Goal: Find specific page/section: Find specific page/section

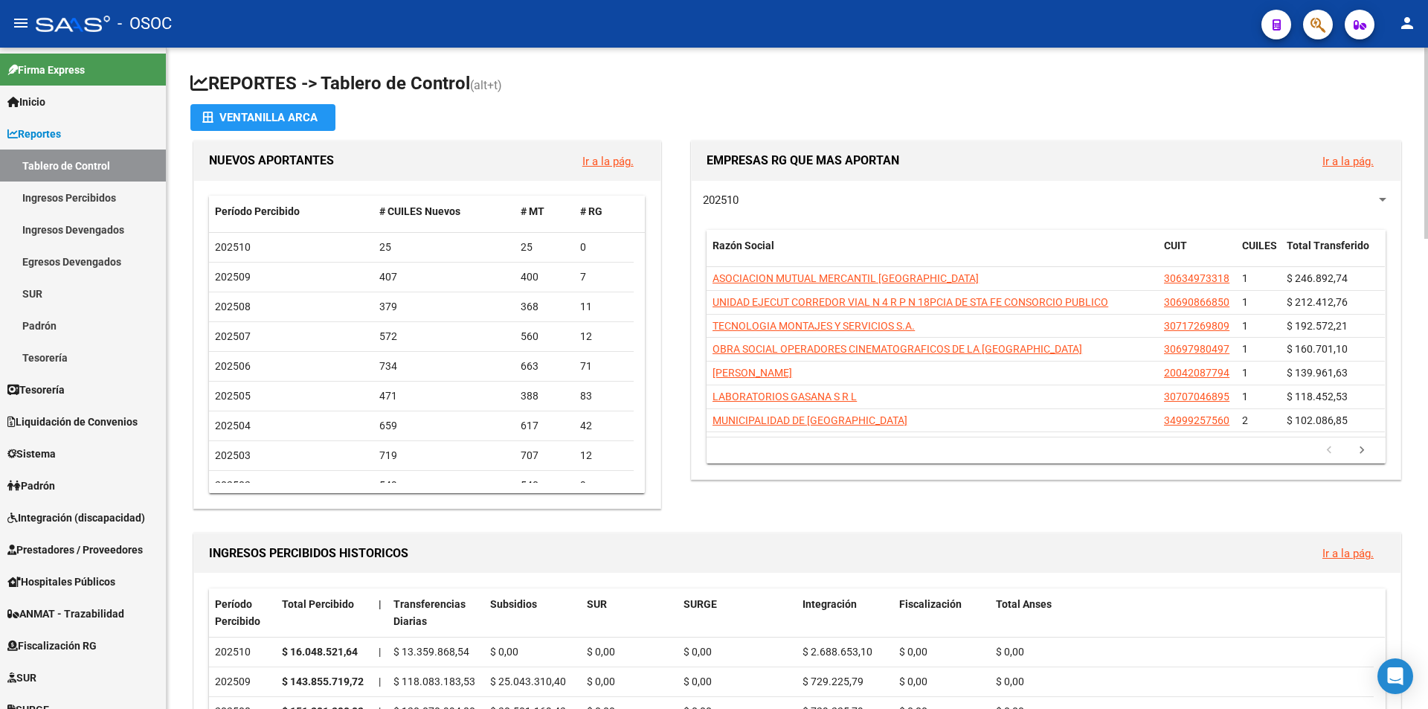
click at [94, 259] on link "Egresos Devengados" at bounding box center [83, 261] width 166 height 32
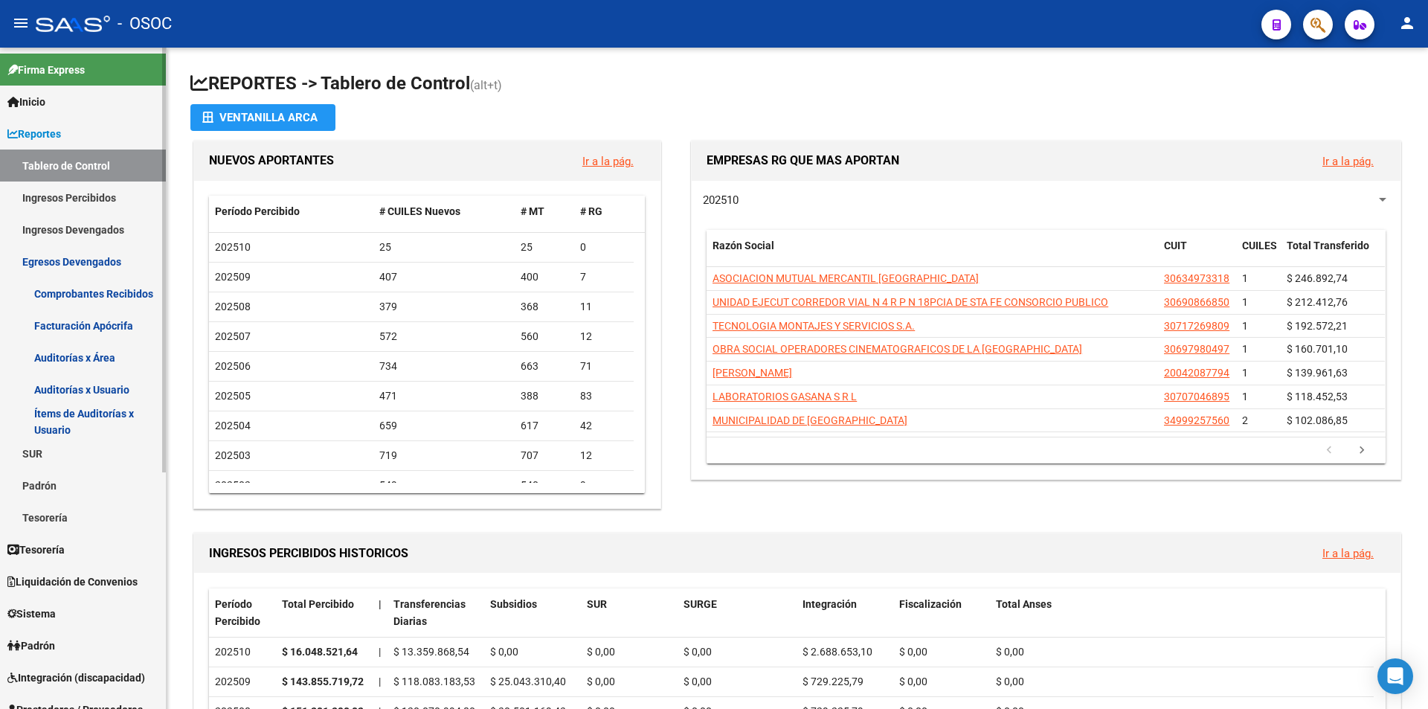
click at [106, 239] on link "Ingresos Devengados" at bounding box center [83, 229] width 166 height 32
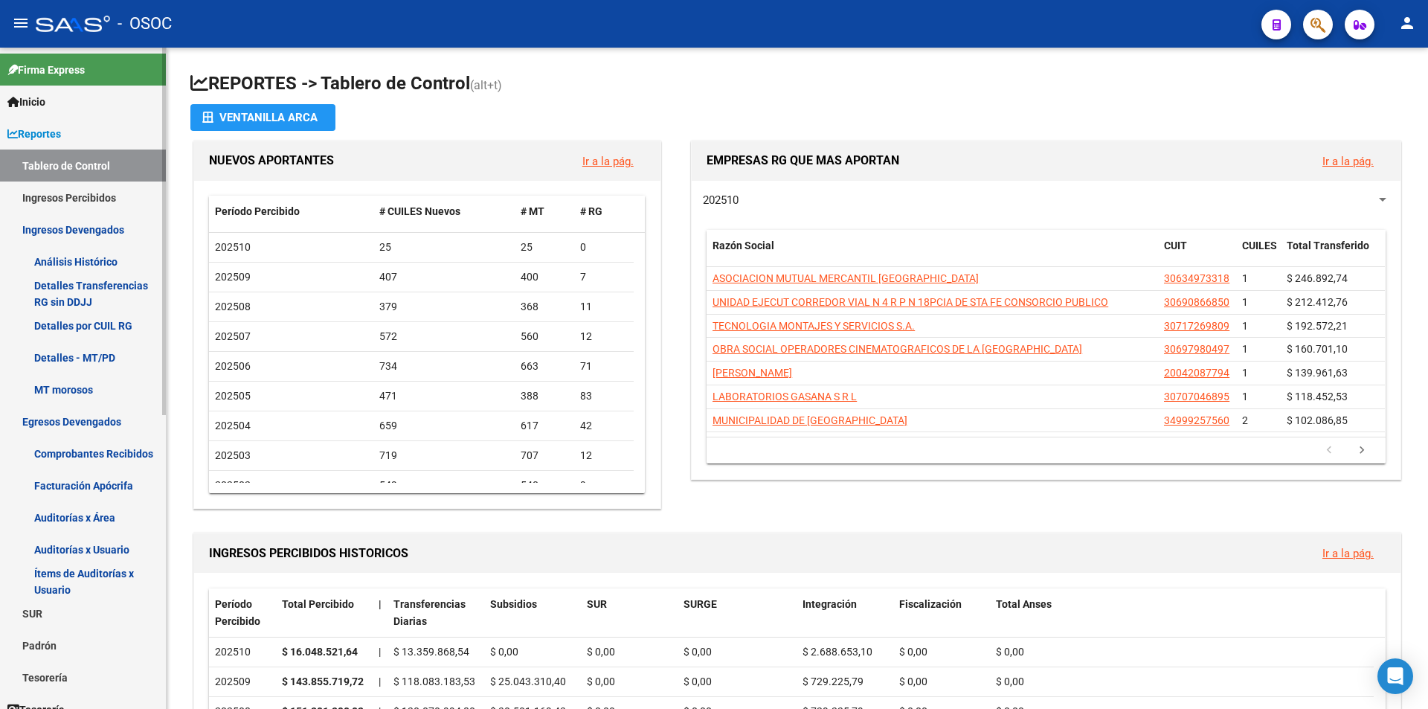
click at [124, 131] on link "Reportes" at bounding box center [83, 133] width 166 height 32
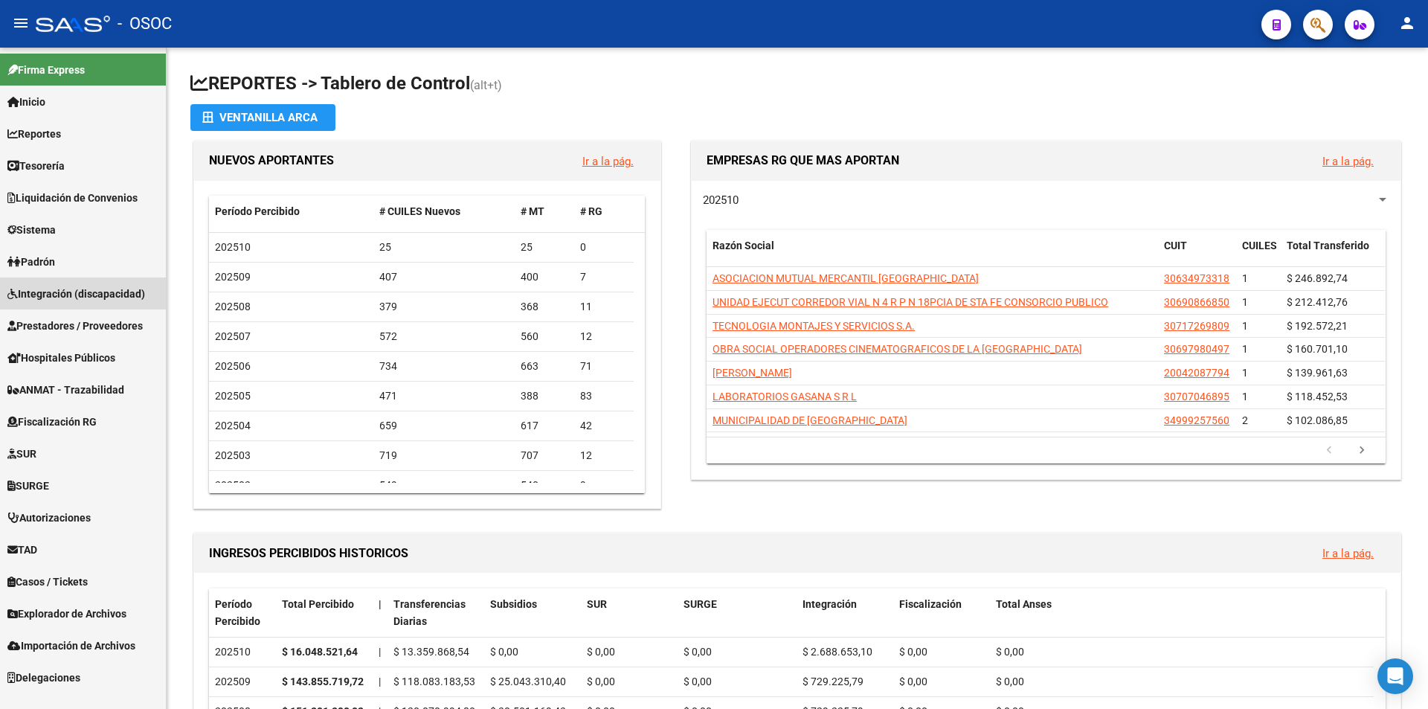
click at [115, 298] on span "Integración (discapacidad)" at bounding box center [76, 294] width 138 height 16
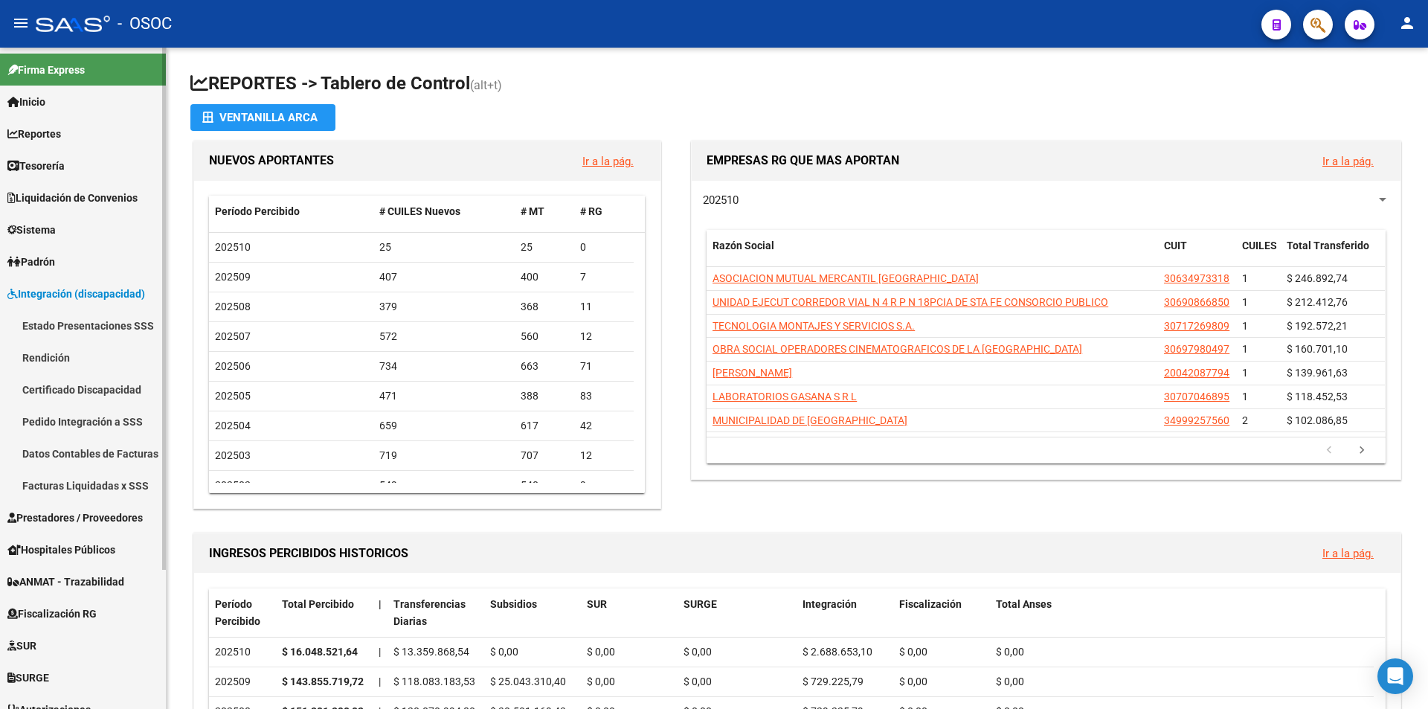
click at [115, 298] on span "Integración (discapacidad)" at bounding box center [76, 294] width 138 height 16
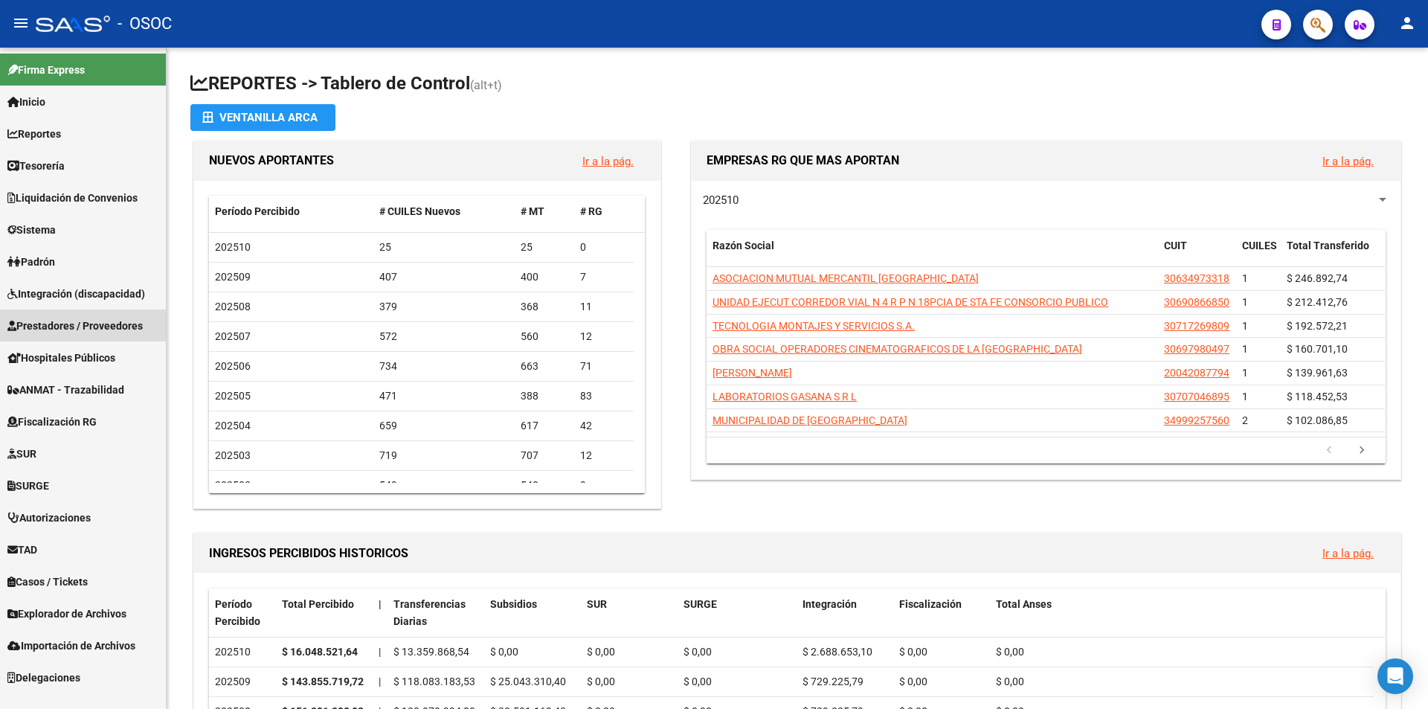
click at [120, 327] on span "Prestadores / Proveedores" at bounding box center [74, 326] width 135 height 16
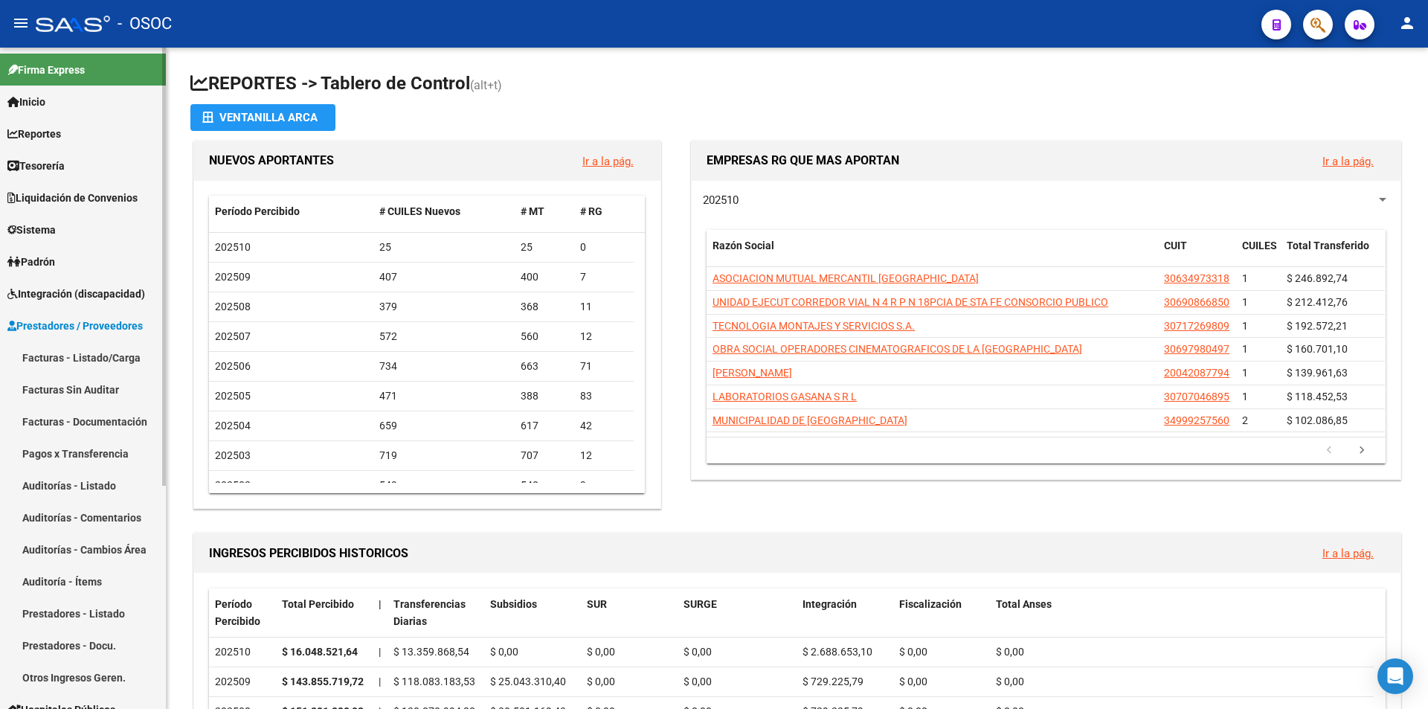
click at [120, 327] on span "Prestadores / Proveedores" at bounding box center [74, 326] width 135 height 16
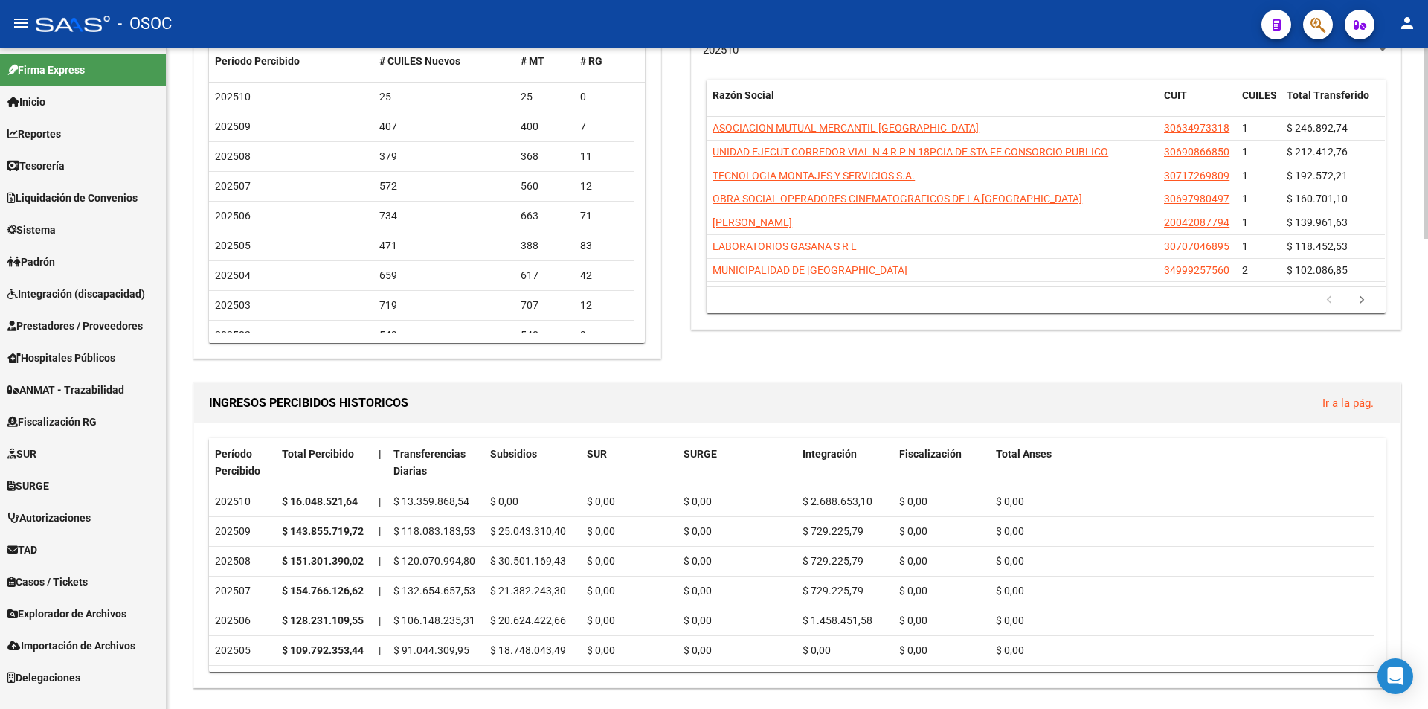
scroll to position [149, 0]
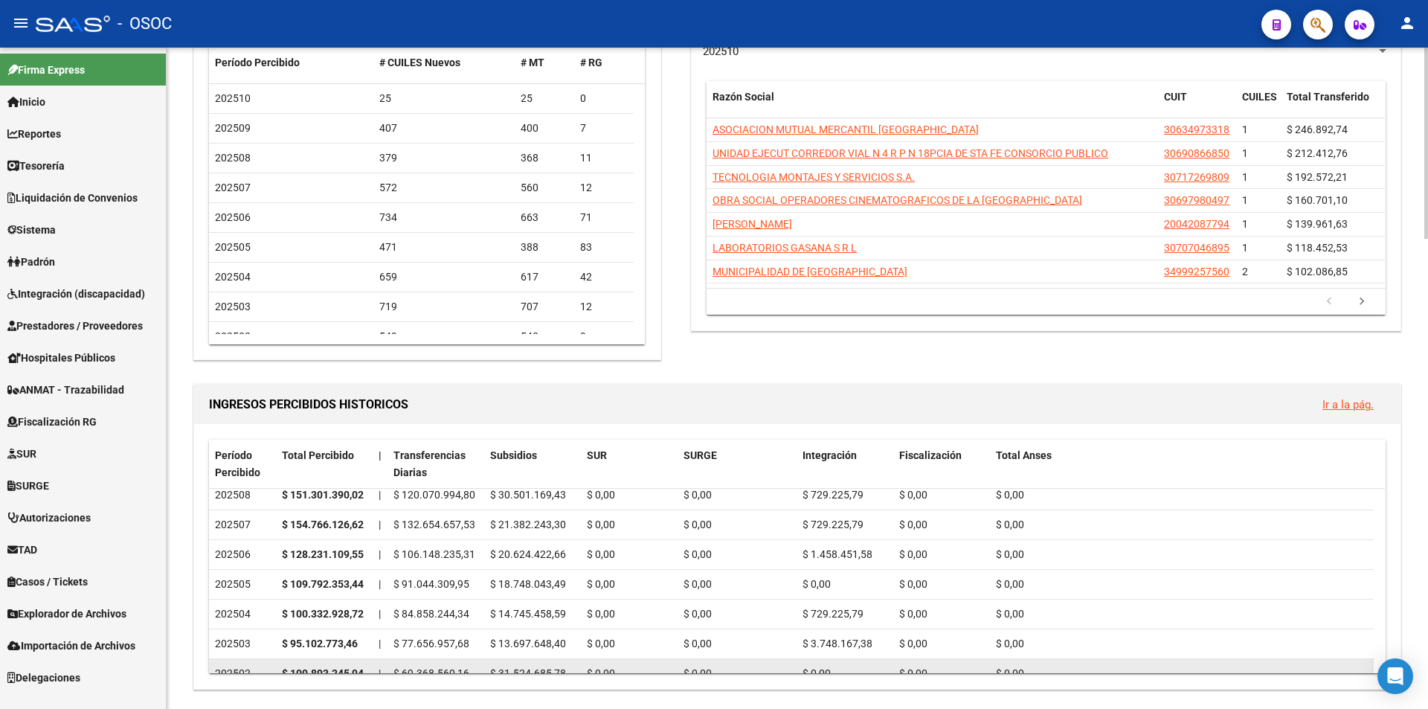
scroll to position [0, 0]
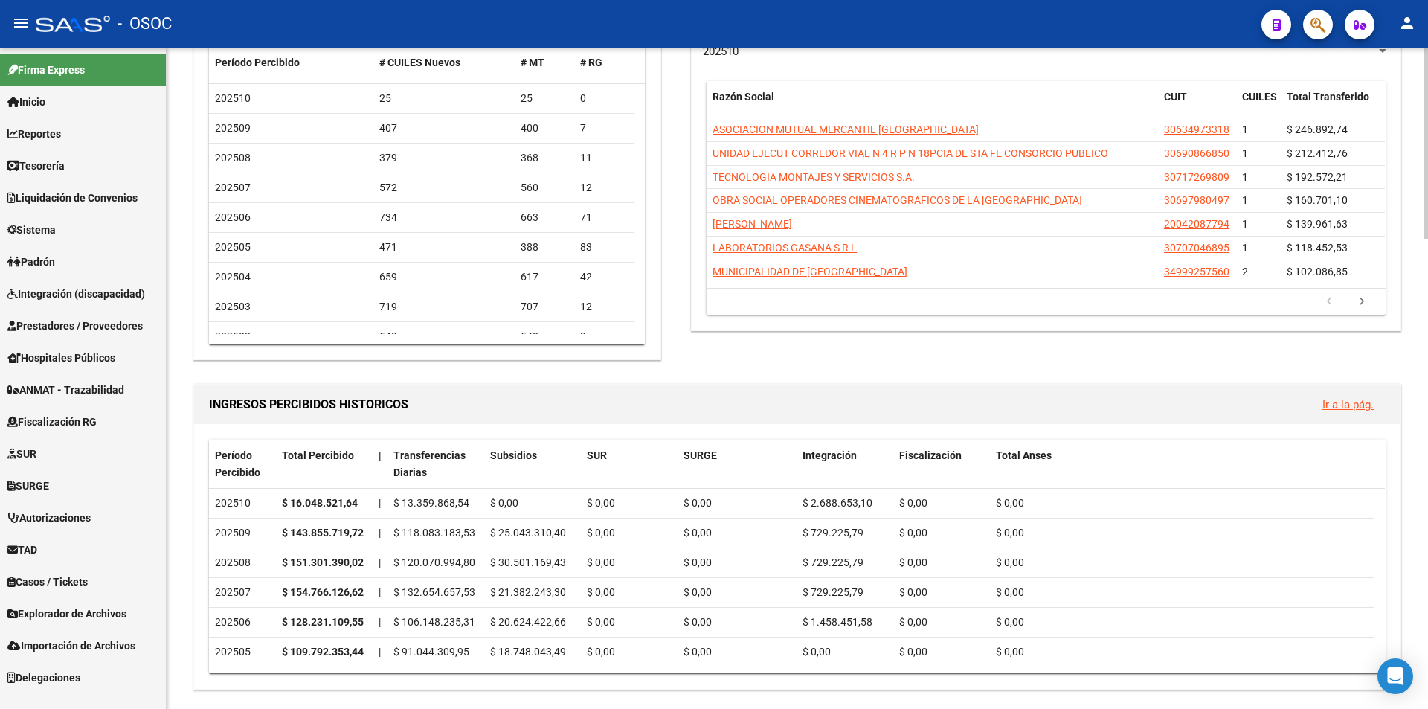
click at [509, 349] on div "Período Percibido # CUILES Nuevos # MT # RG 202510 25 25 0 202509 407 400 7 202…" at bounding box center [427, 196] width 466 height 328
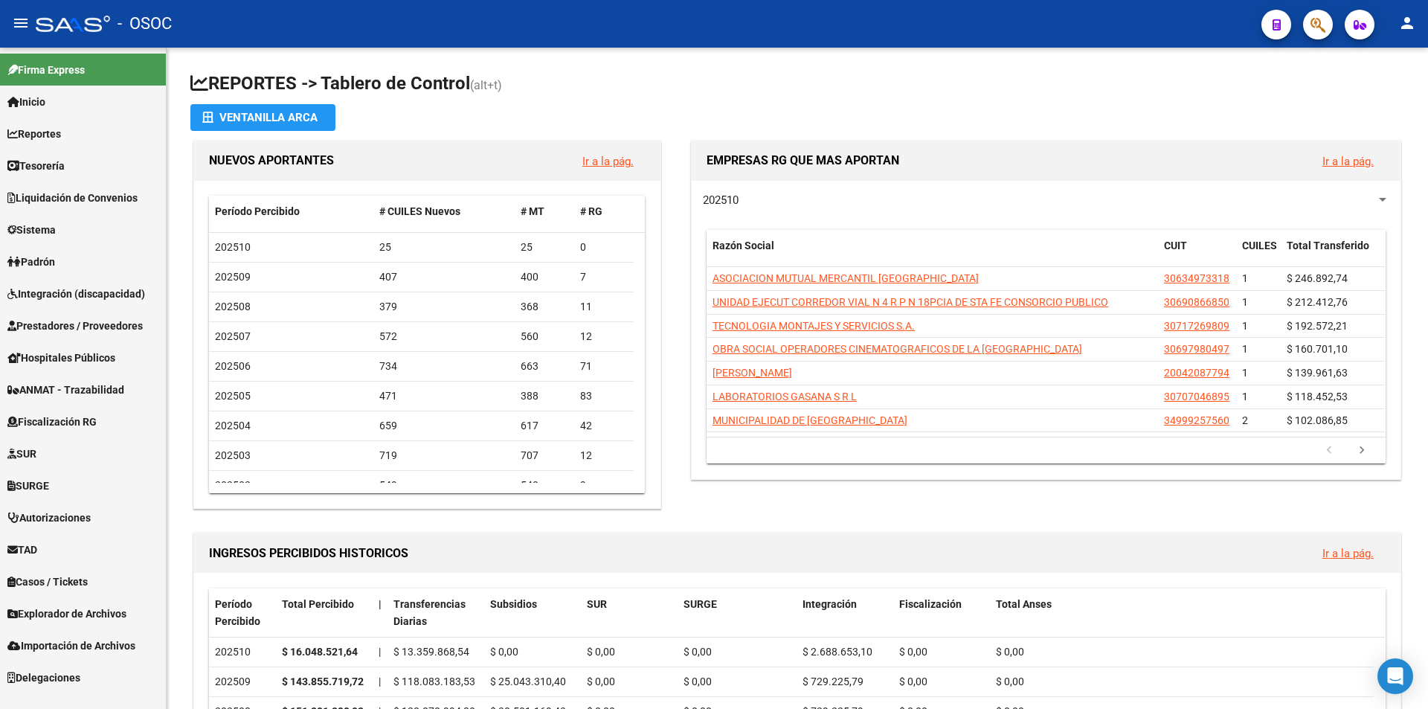
click at [686, 241] on div "EMPRESAS RG QUE MAS APORTAN Ir a la pág. 202510 Razón Social CUIT CUILES Total …" at bounding box center [1040, 325] width 728 height 375
click at [143, 323] on span "Prestadores / Proveedores" at bounding box center [74, 326] width 135 height 16
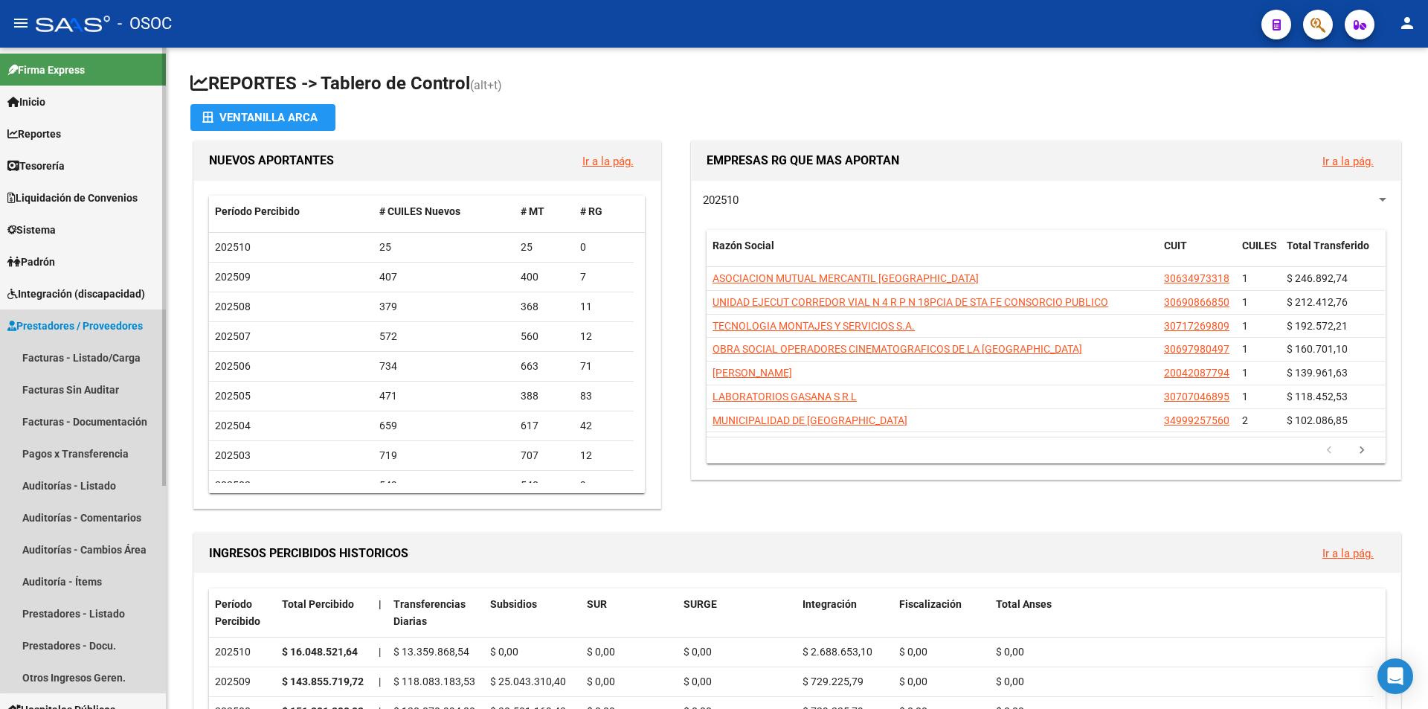
click at [143, 323] on span "Prestadores / Proveedores" at bounding box center [74, 326] width 135 height 16
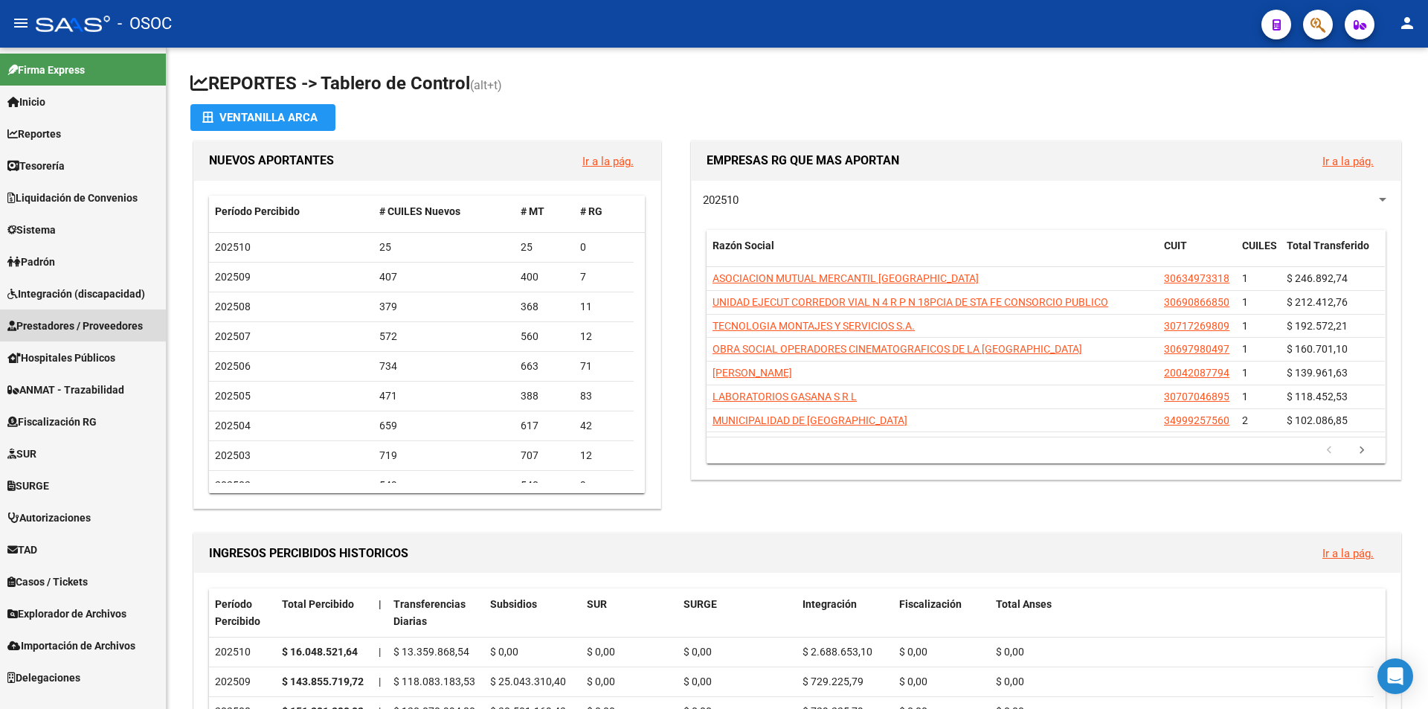
click at [143, 323] on span "Prestadores / Proveedores" at bounding box center [74, 326] width 135 height 16
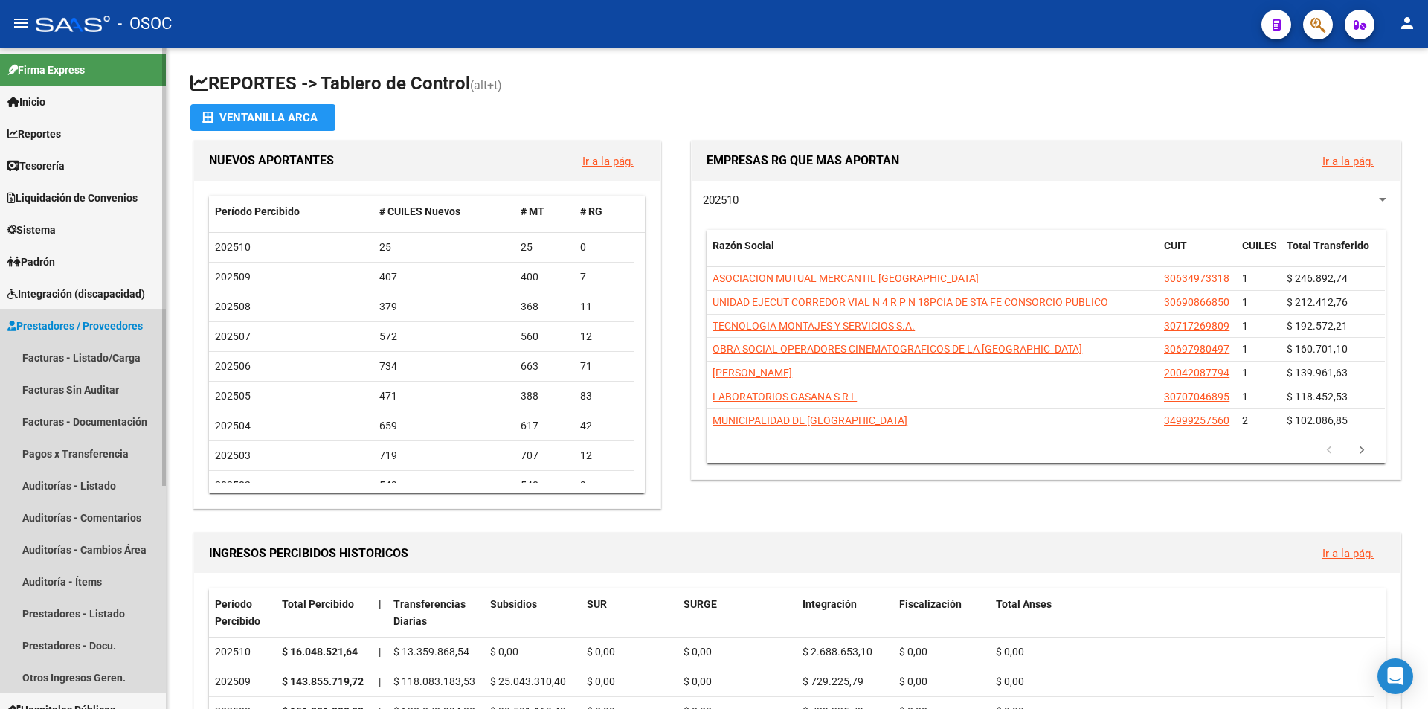
click at [106, 320] on span "Prestadores / Proveedores" at bounding box center [74, 326] width 135 height 16
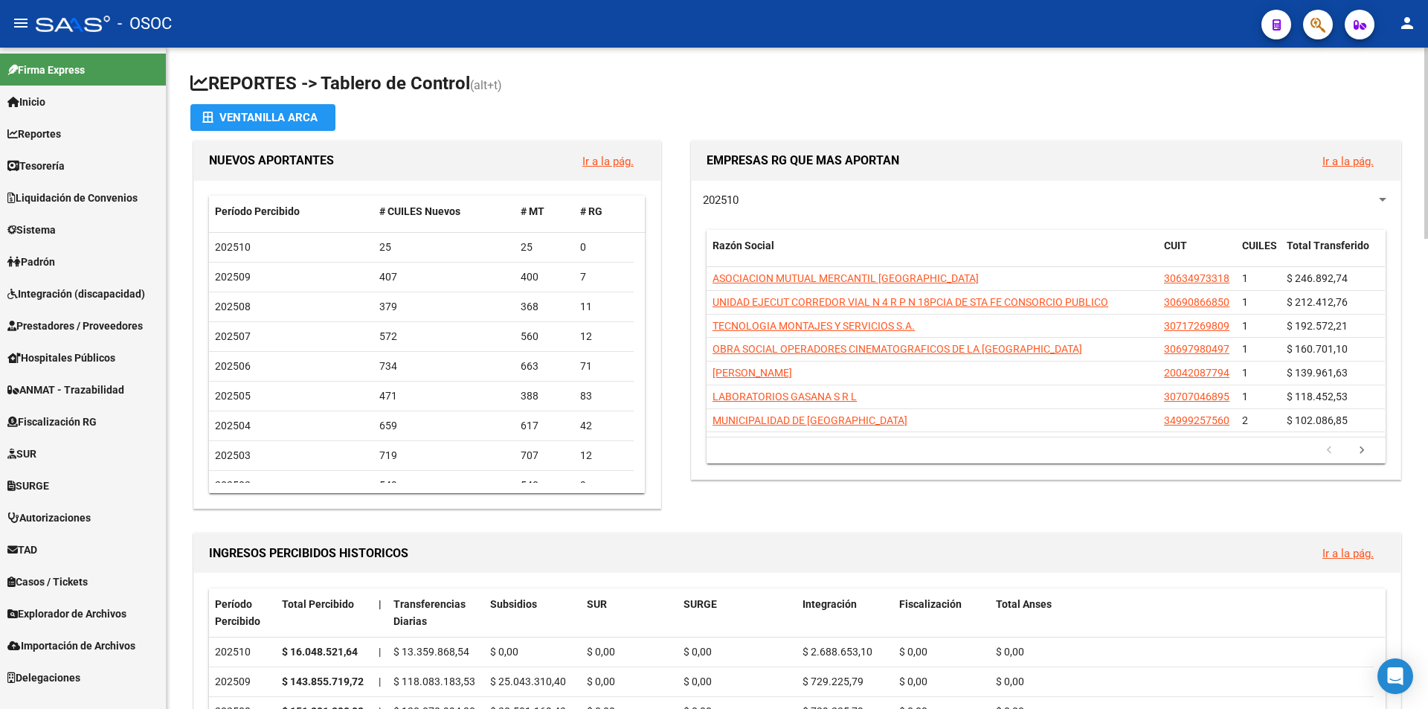
click at [135, 375] on link "ANMAT - Trazabilidad" at bounding box center [83, 389] width 166 height 32
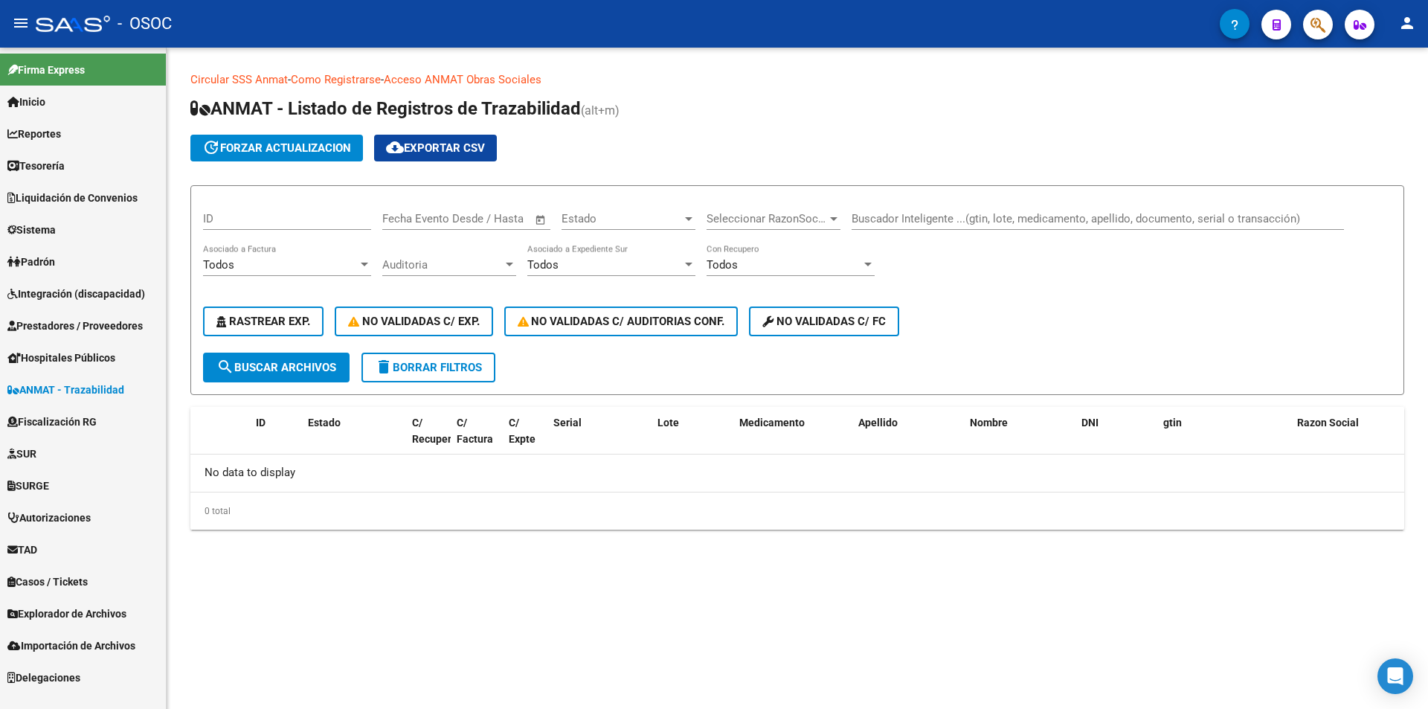
click at [106, 355] on span "Hospitales Públicos" at bounding box center [61, 357] width 108 height 16
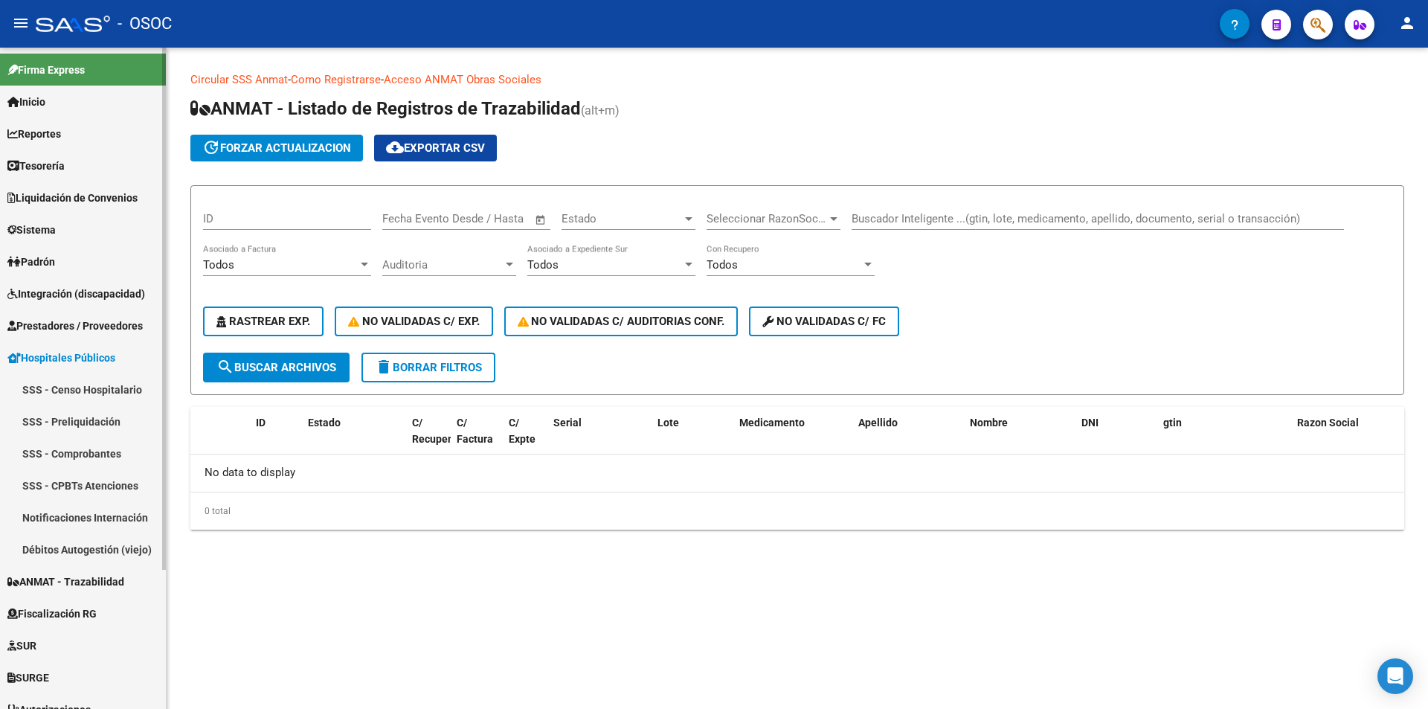
click at [104, 384] on link "SSS - Censo Hospitalario" at bounding box center [83, 389] width 166 height 32
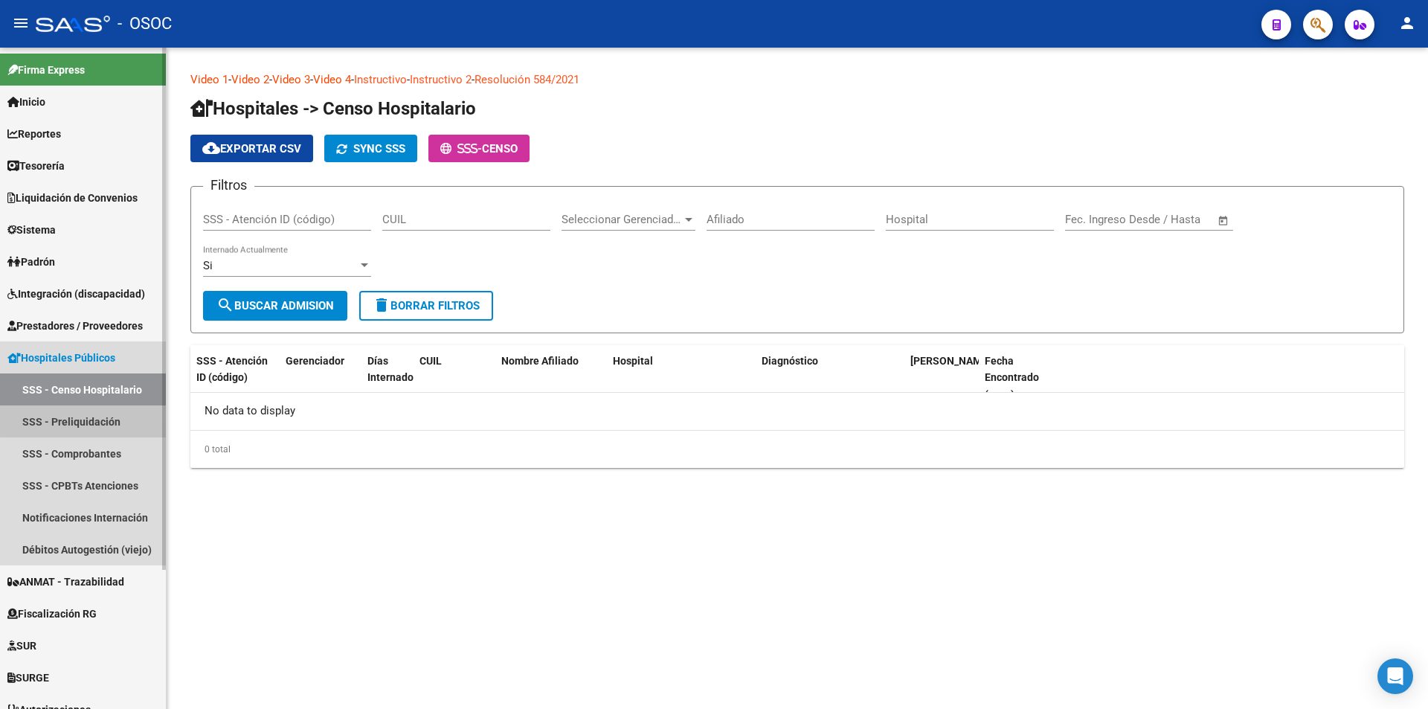
click at [103, 419] on link "SSS - Preliquidación" at bounding box center [83, 421] width 166 height 32
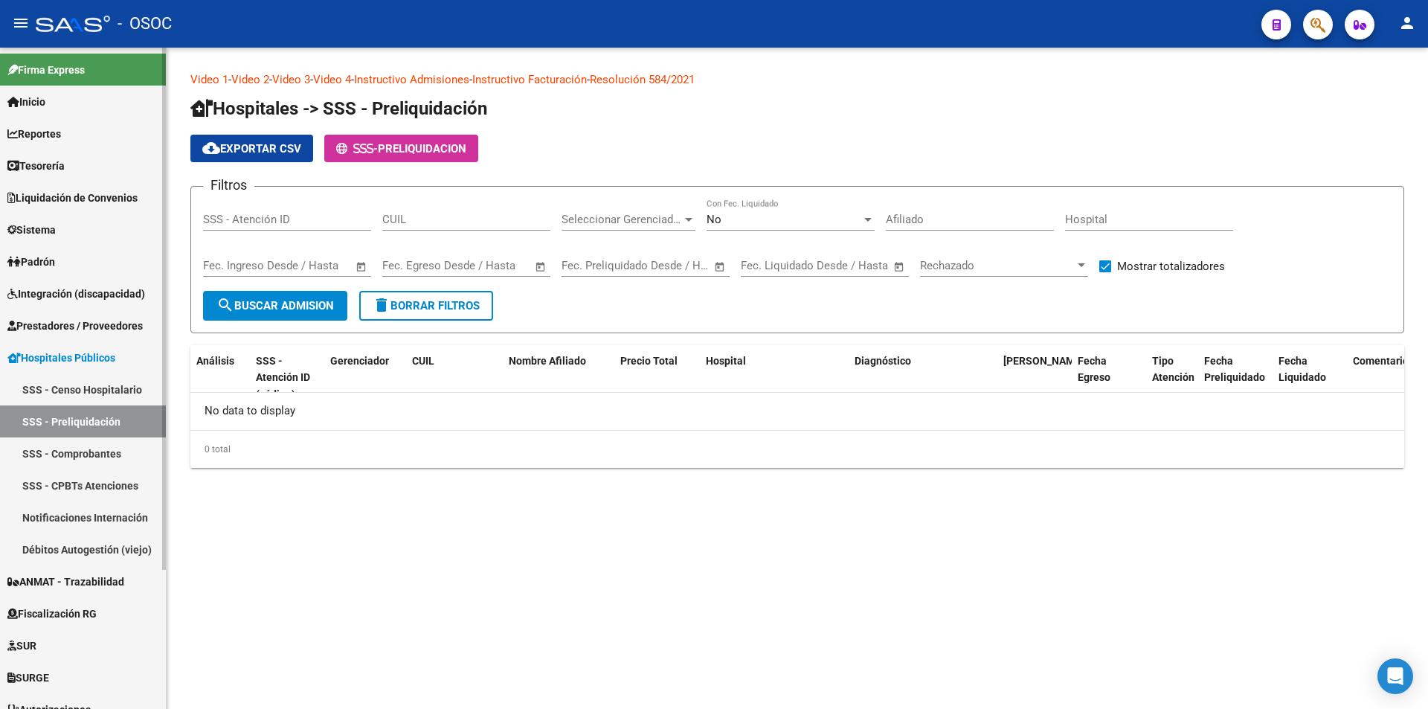
click at [112, 459] on link "SSS - Comprobantes" at bounding box center [83, 453] width 166 height 32
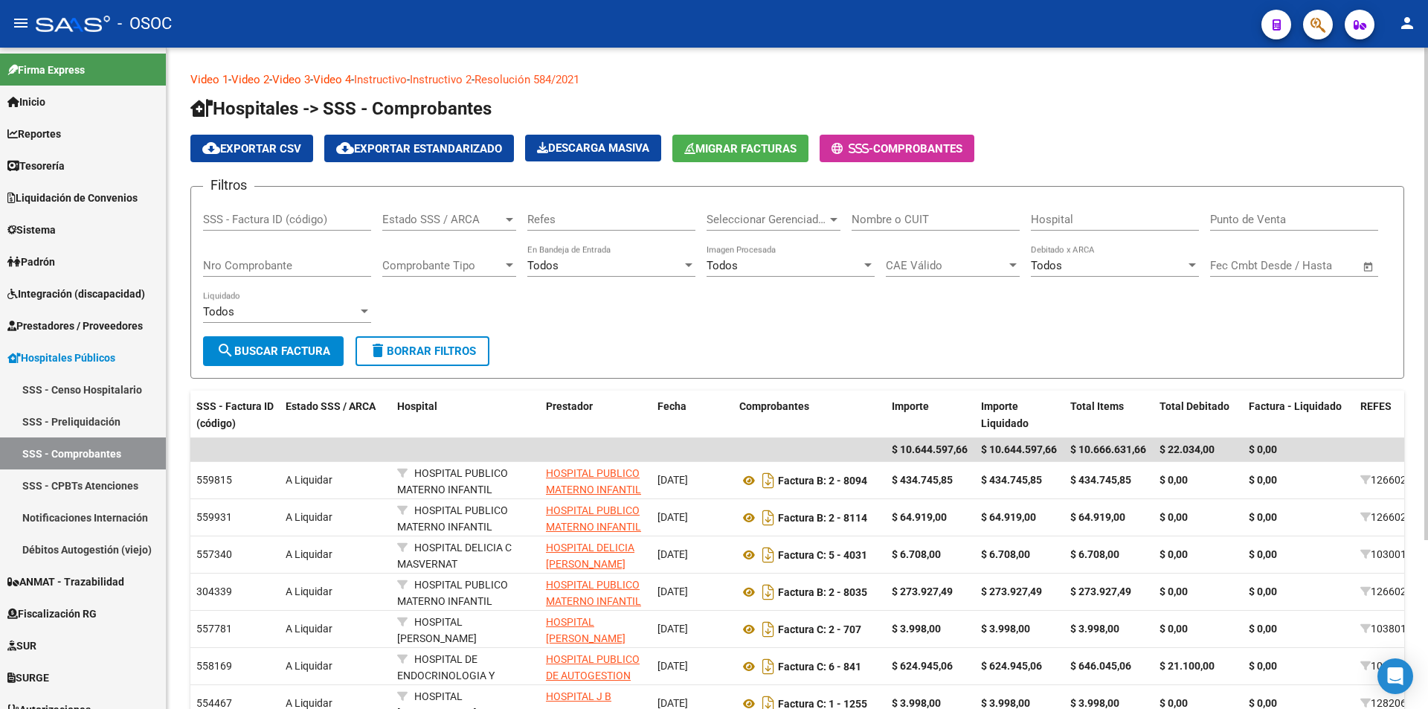
click at [652, 341] on form "Filtros SSS - Factura ID (código) Estado SSS / ARCA Estado SSS / ARCA Refes Sel…" at bounding box center [797, 282] width 1214 height 193
click at [118, 323] on span "Prestadores / Proveedores" at bounding box center [74, 326] width 135 height 16
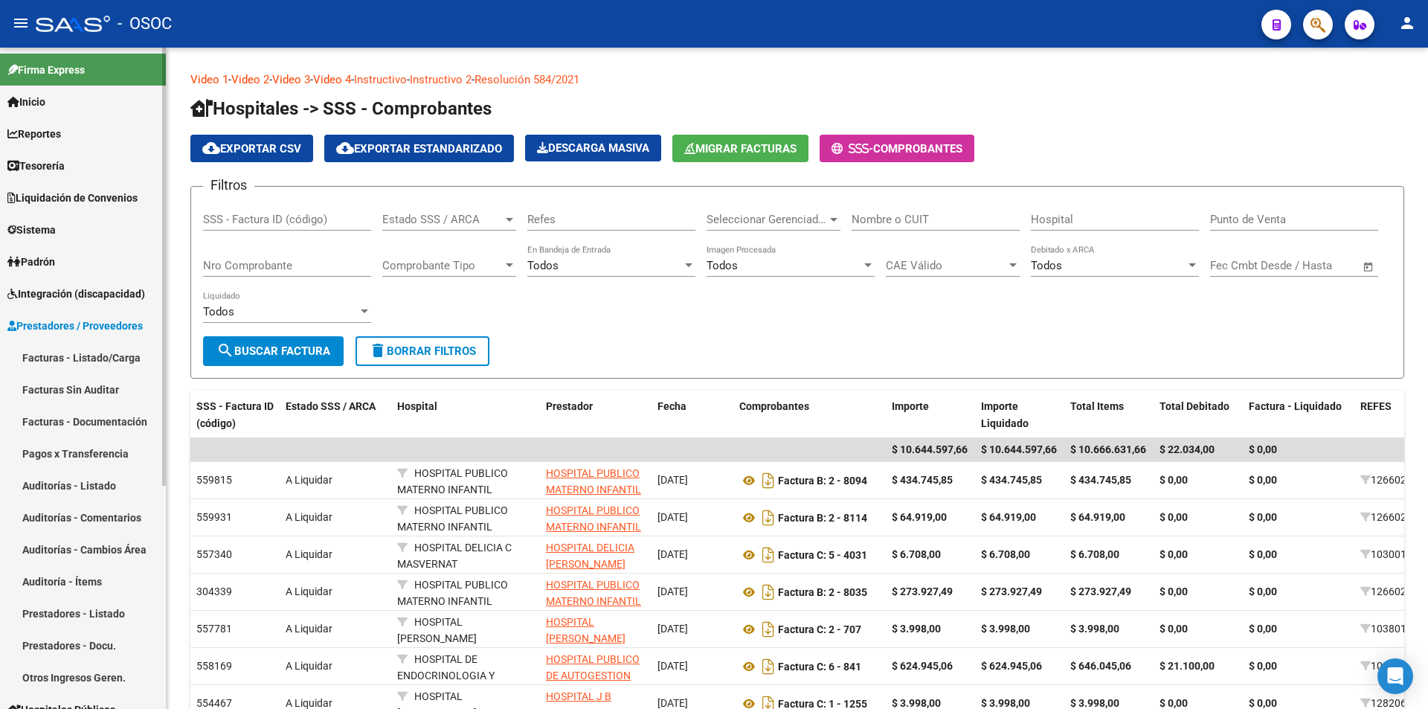
click at [126, 257] on link "Padrón" at bounding box center [83, 261] width 166 height 32
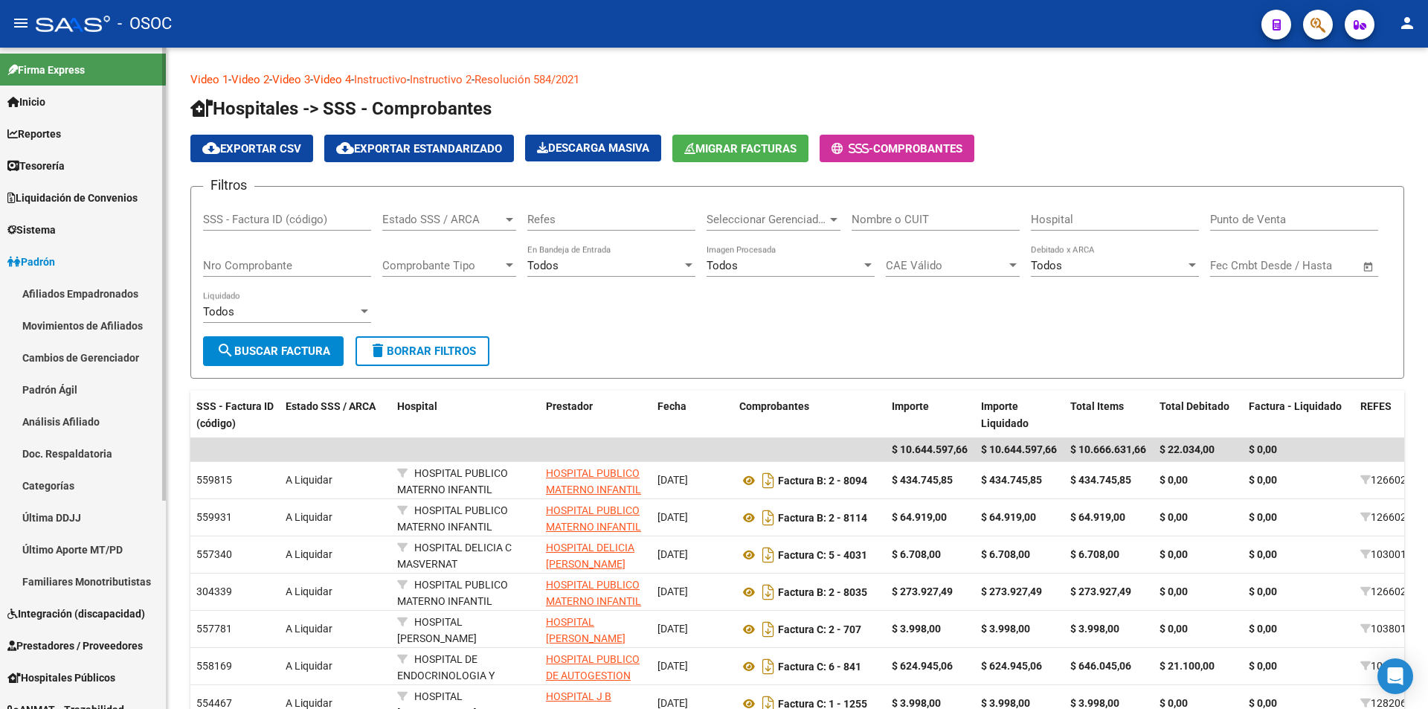
click at [103, 282] on link "Afiliados Empadronados" at bounding box center [83, 293] width 166 height 32
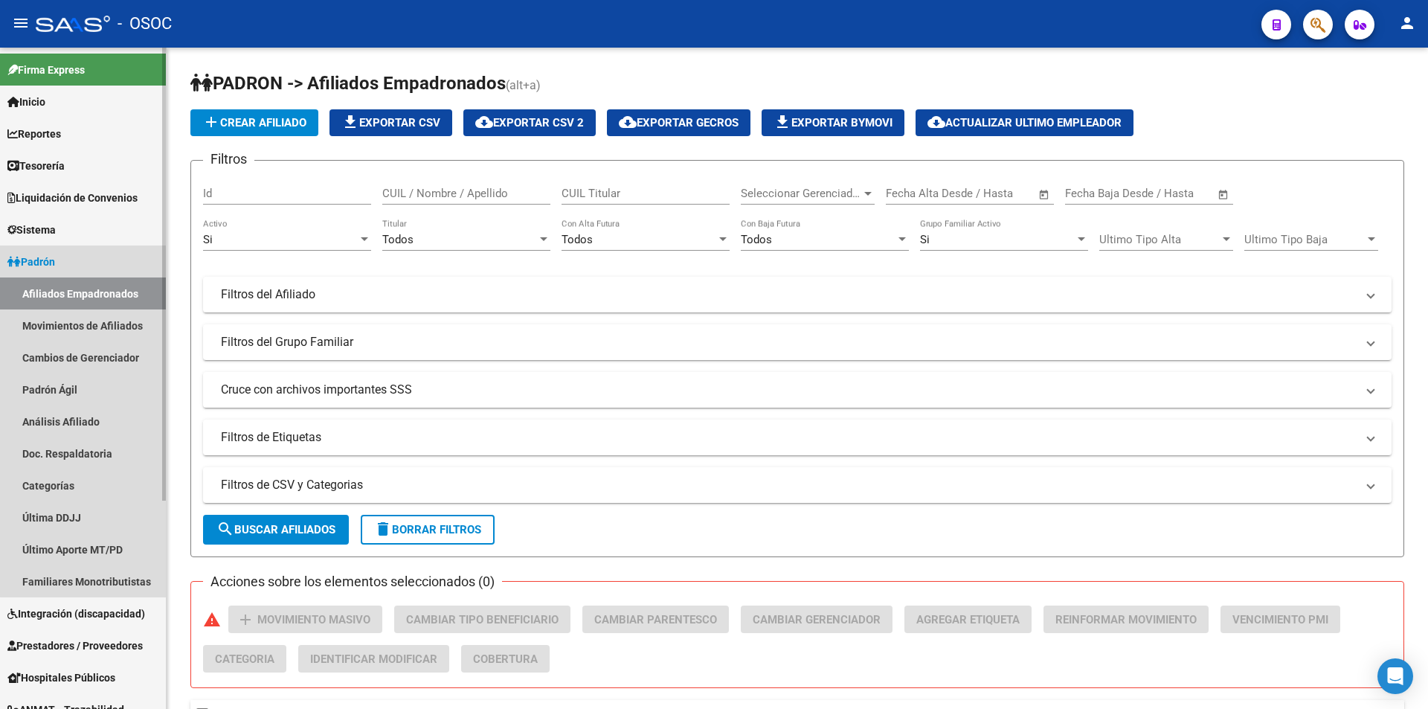
click at [117, 257] on link "Padrón" at bounding box center [83, 261] width 166 height 32
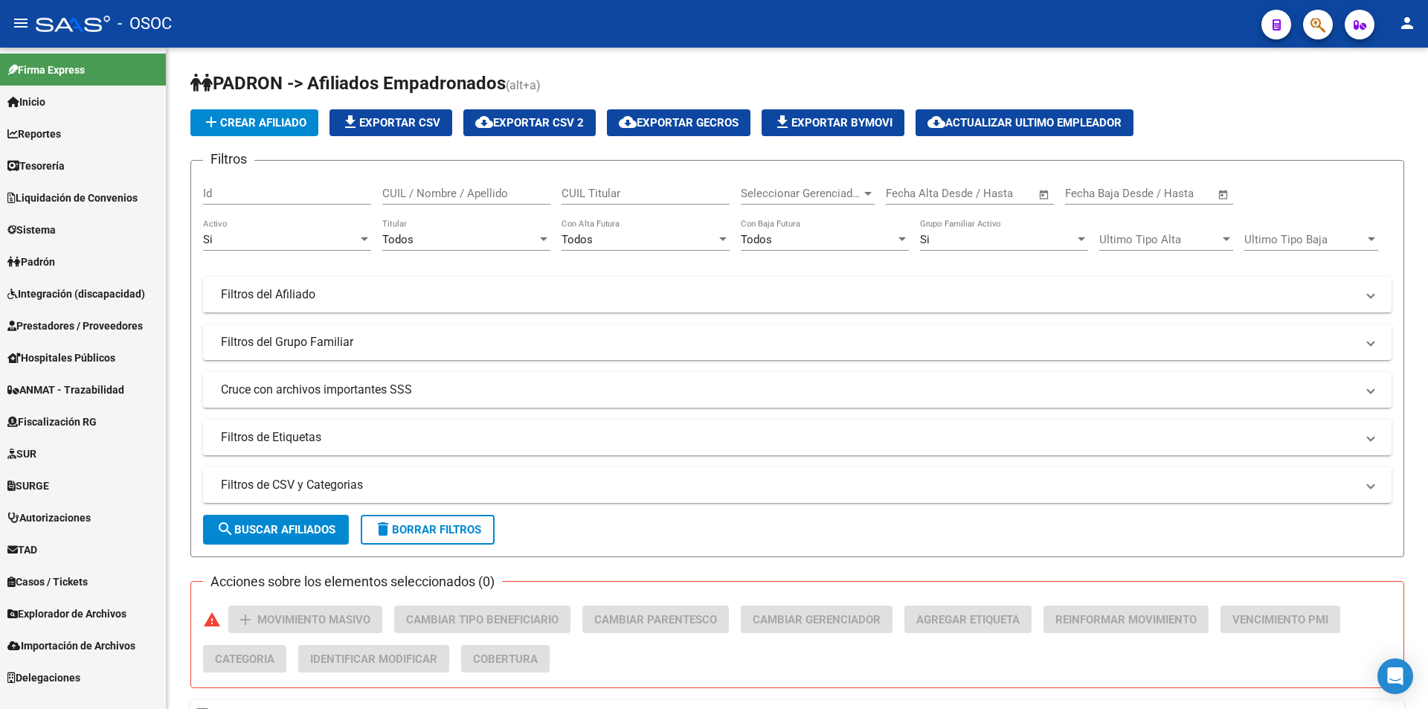
click at [117, 228] on link "Sistema" at bounding box center [83, 229] width 166 height 32
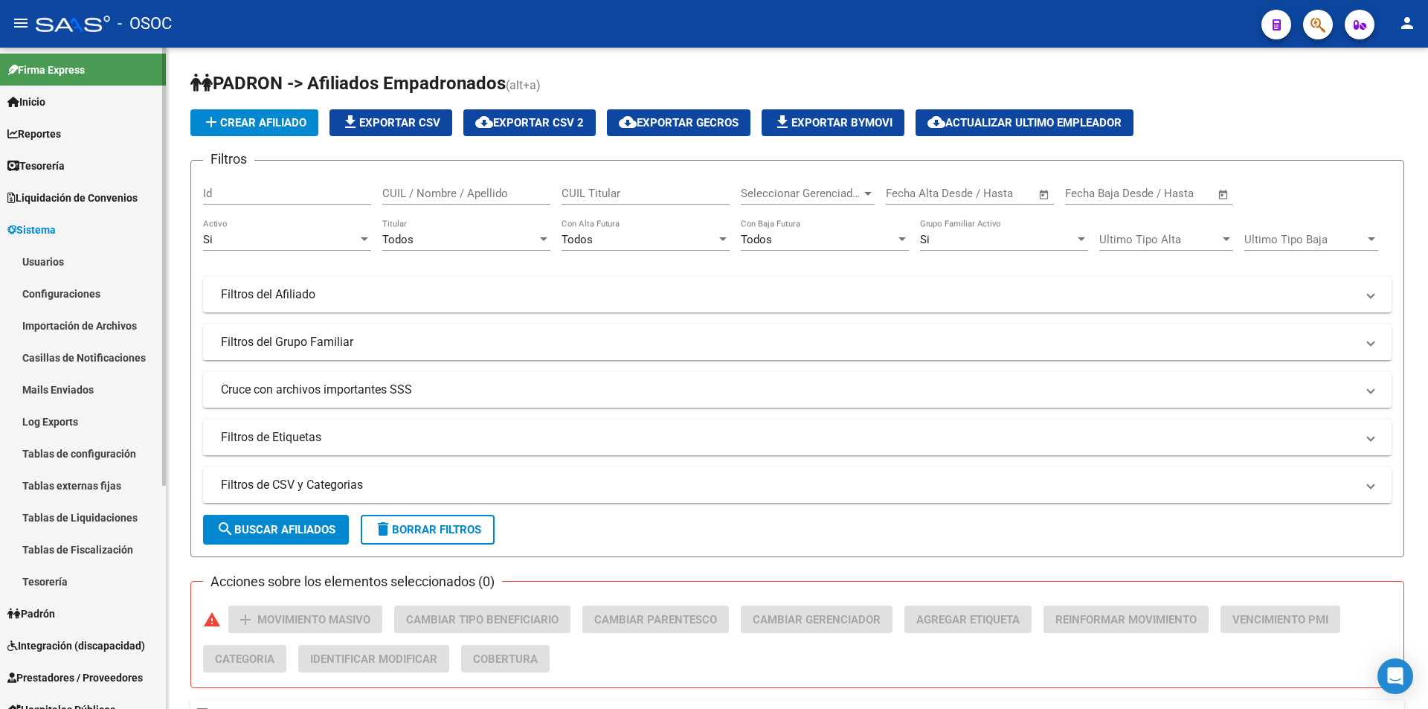
click at [117, 228] on link "Sistema" at bounding box center [83, 229] width 166 height 32
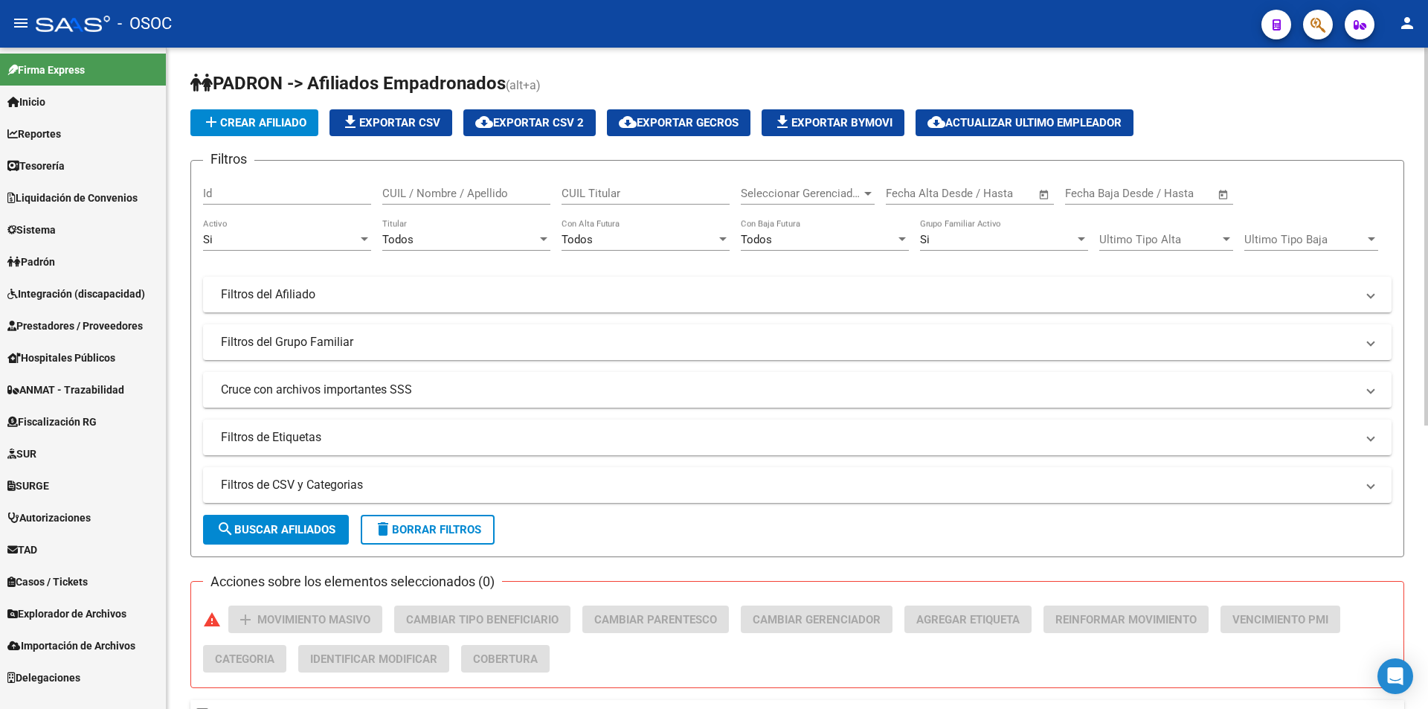
click at [745, 68] on div "PADRON -> Afiliados Empadronados (alt+a) add Crear Afiliado file_download Expor…" at bounding box center [797, 621] width 1261 height 1147
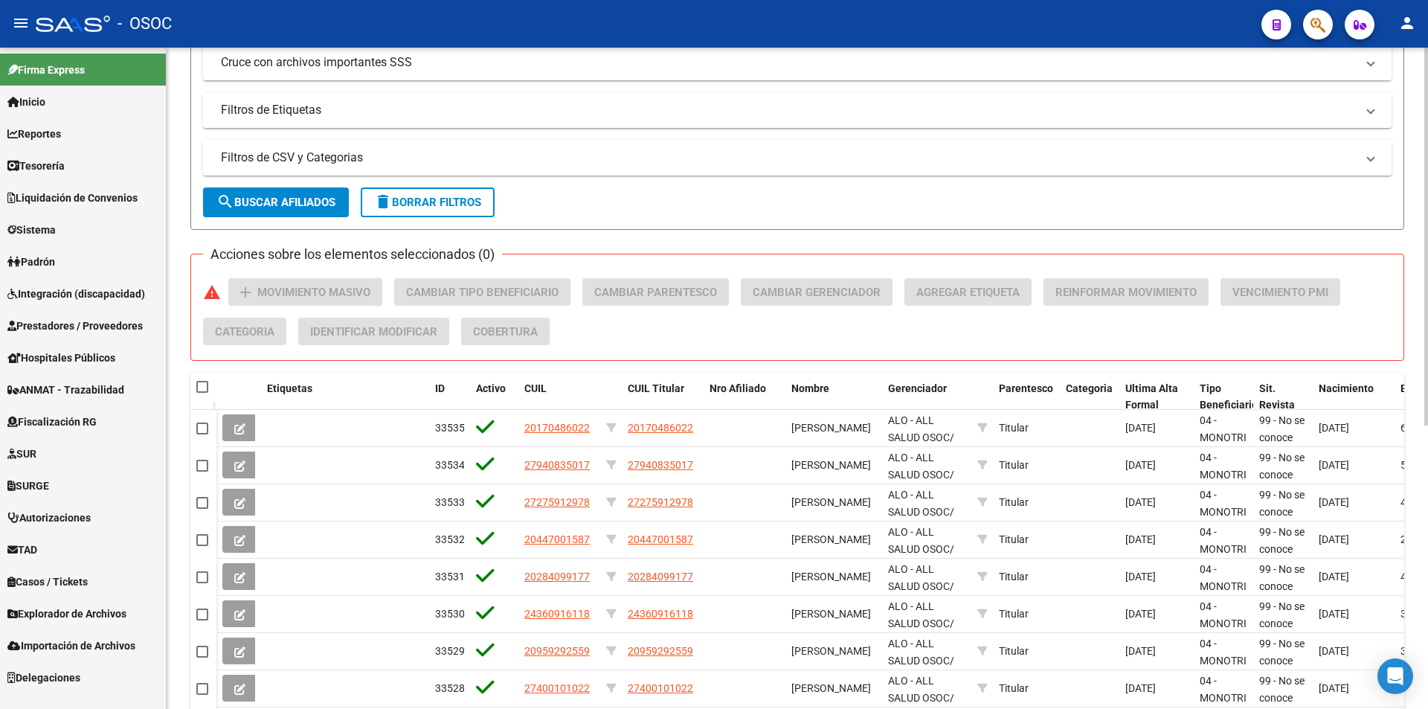
scroll to position [497, 0]
